Goal: Task Accomplishment & Management: Use online tool/utility

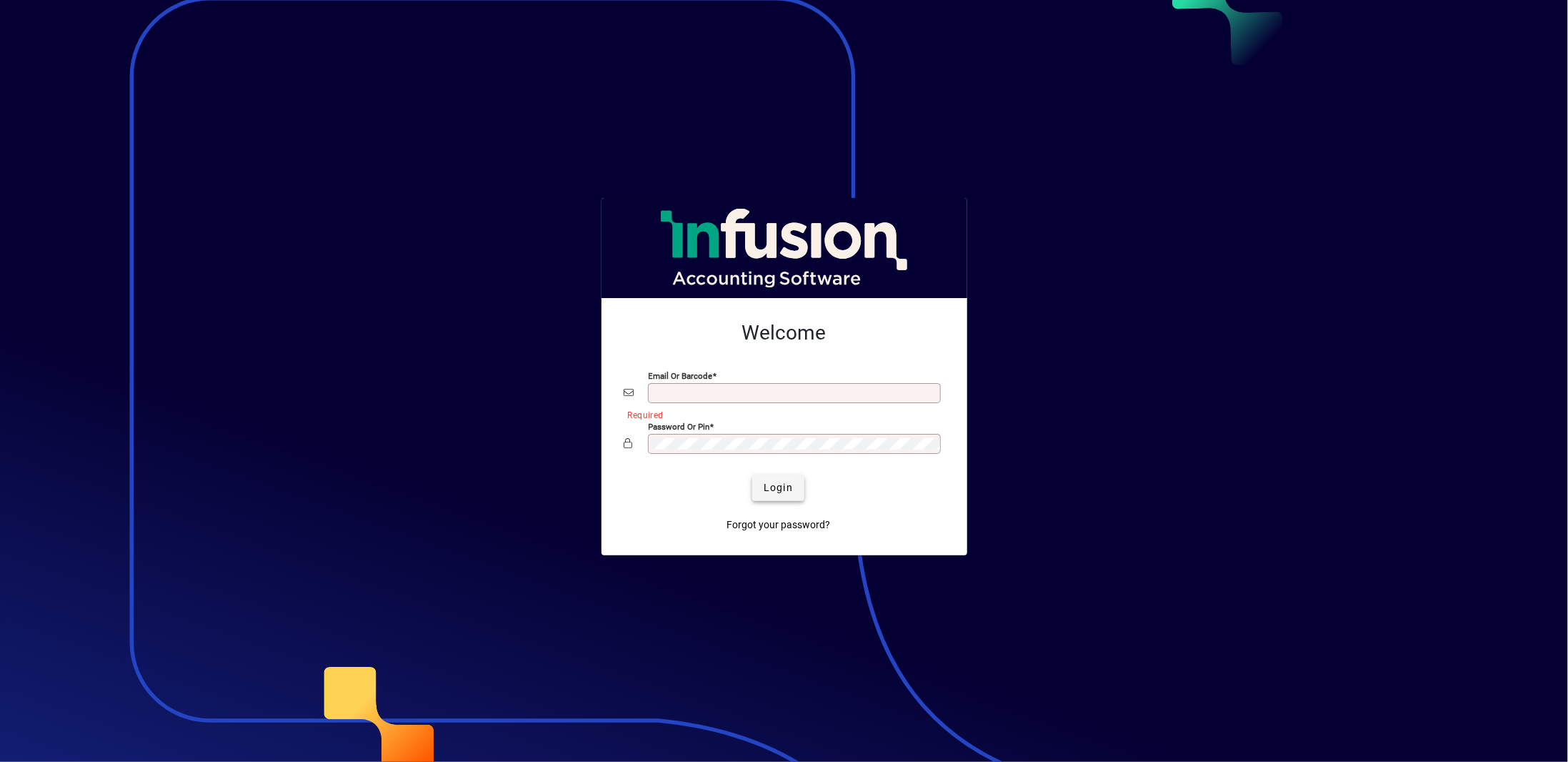
type input "**********"
click at [784, 480] on span "Login" at bounding box center [778, 487] width 30 height 15
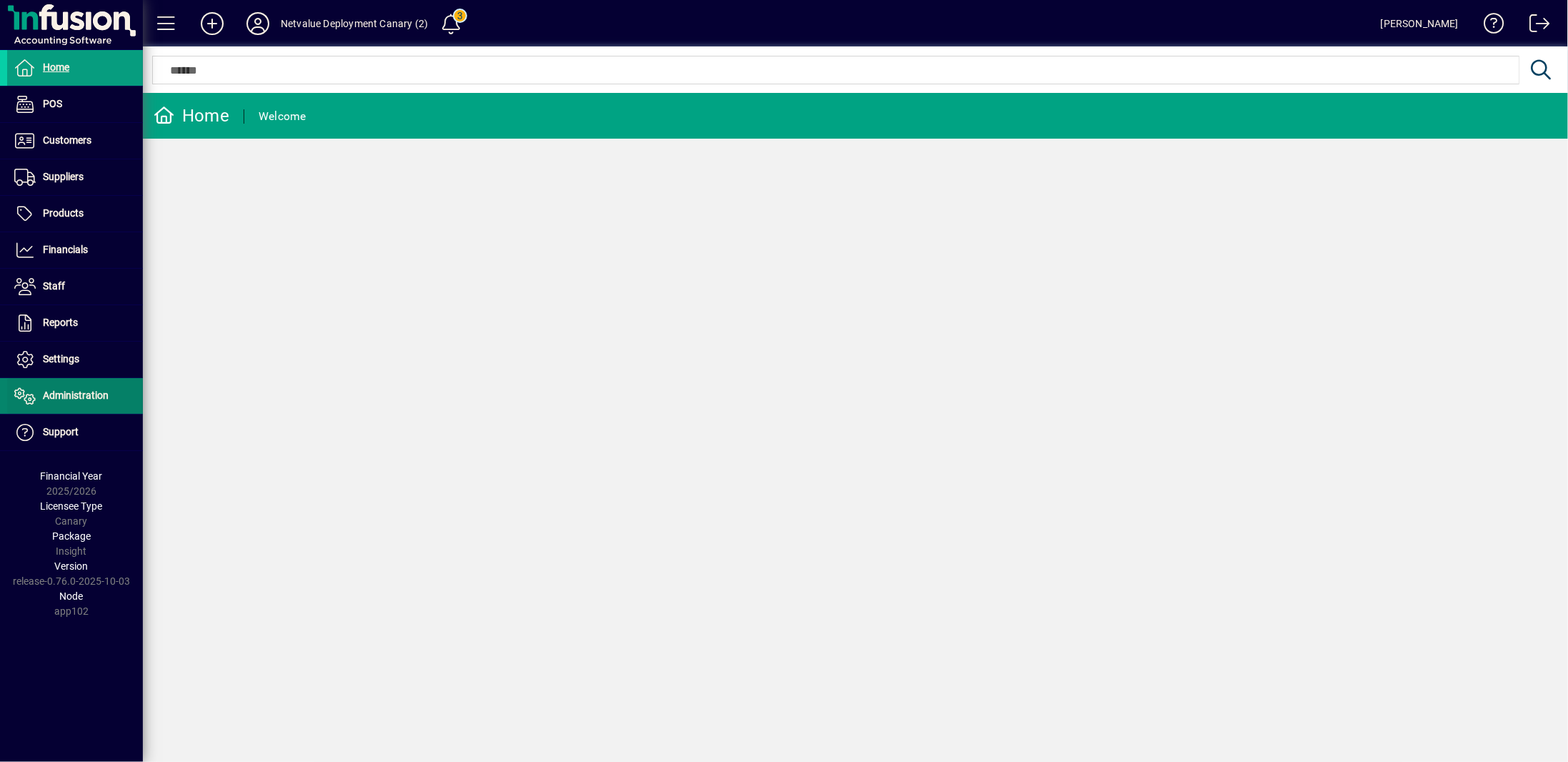
click at [61, 402] on span at bounding box center [75, 396] width 135 height 34
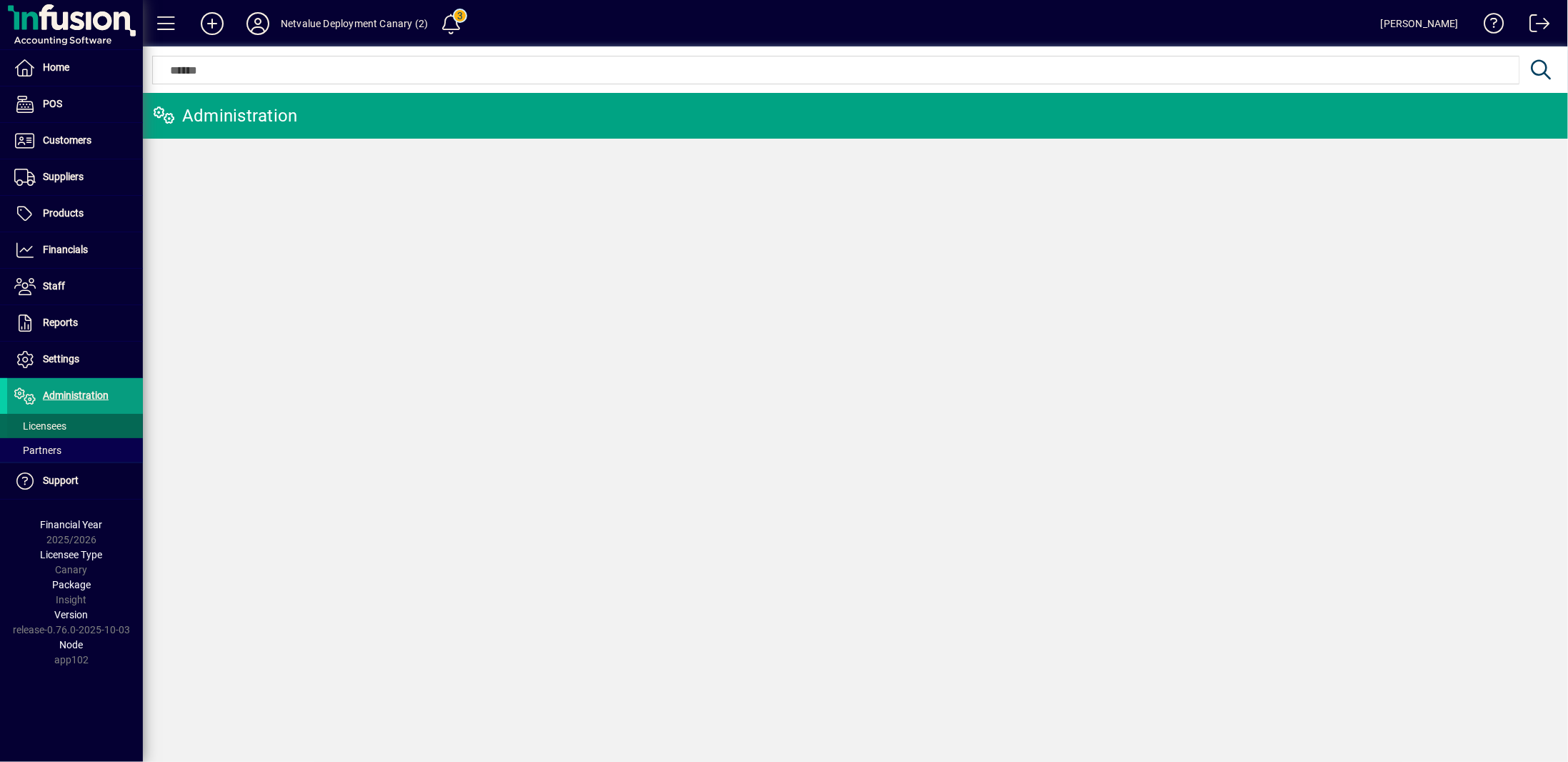
click at [64, 423] on span "Licensees" at bounding box center [40, 426] width 52 height 12
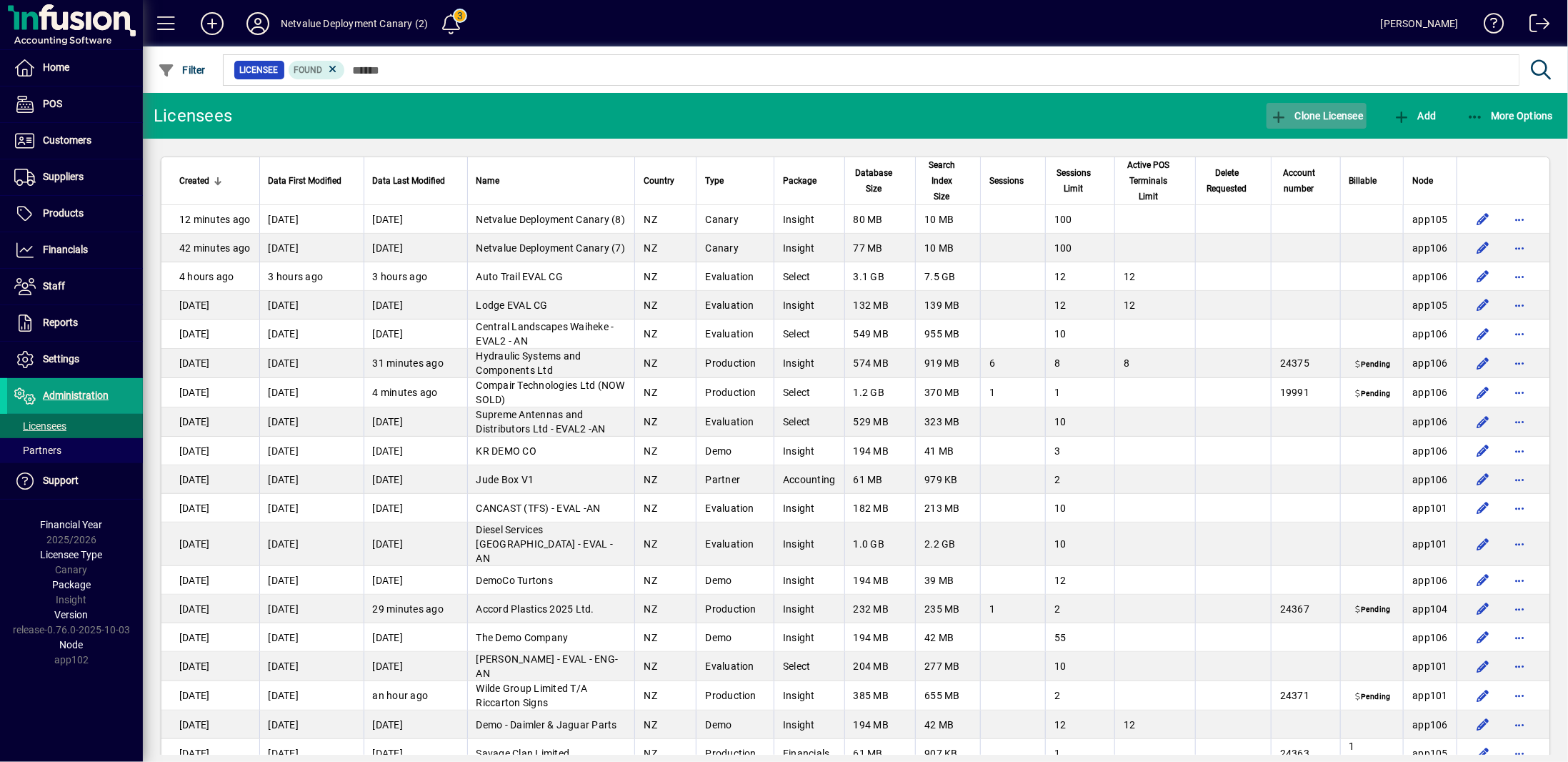
click at [1345, 114] on span "Clone Licensee" at bounding box center [1316, 115] width 93 height 12
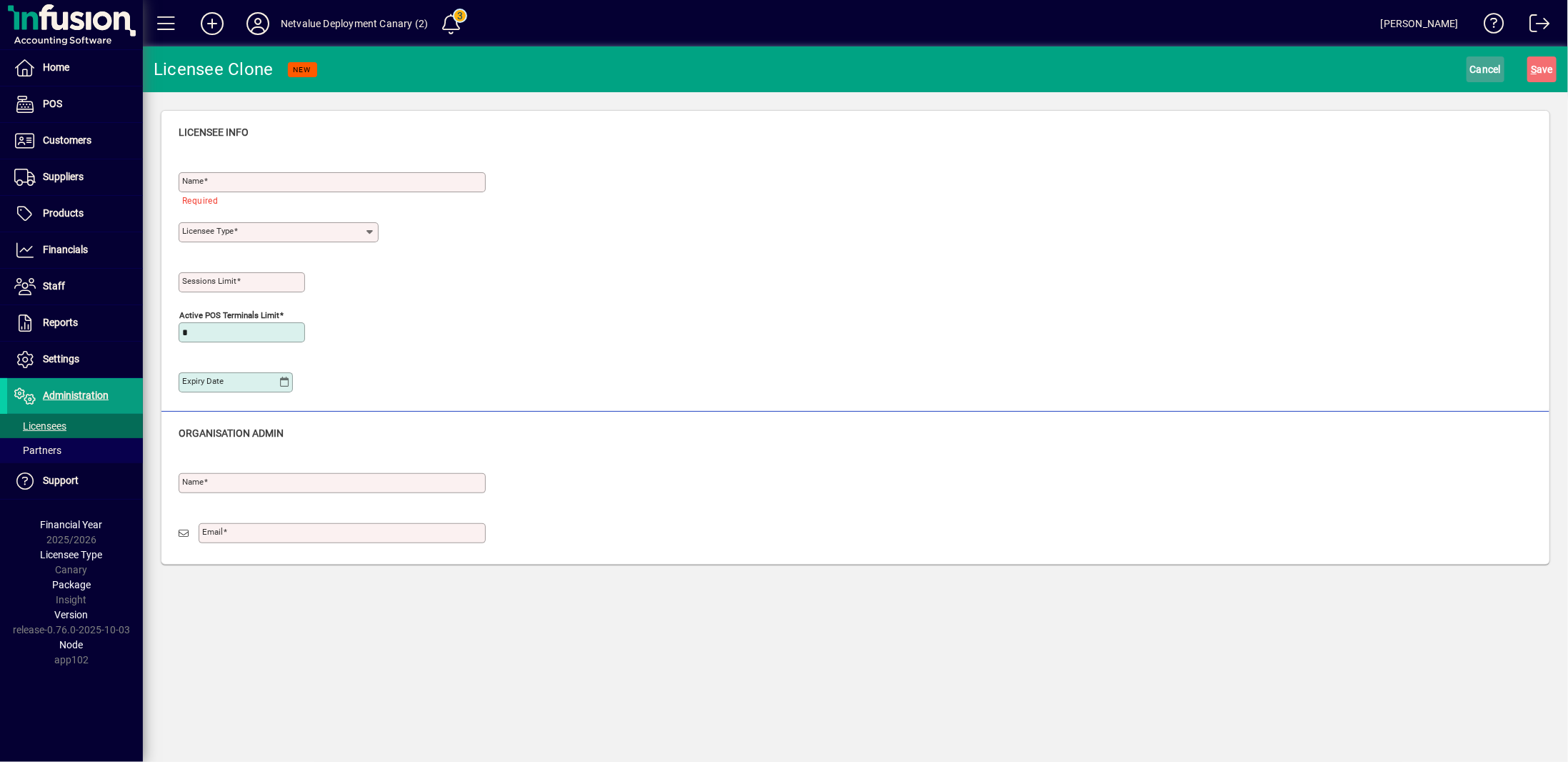
click at [1482, 70] on span "Cancel" at bounding box center [1486, 68] width 31 height 23
